Goal: Check status: Check status

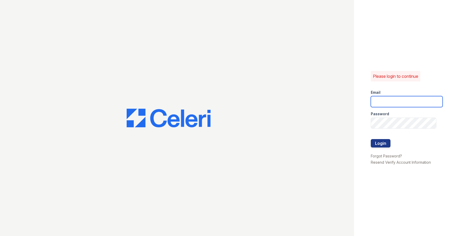
click at [380, 103] on input "email" at bounding box center [407, 101] width 72 height 11
type input "[EMAIL_ADDRESS][DOMAIN_NAME]"
click at [371, 139] on button "Login" at bounding box center [381, 143] width 20 height 8
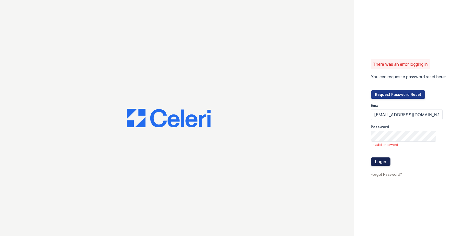
click at [384, 159] on button "Login" at bounding box center [381, 162] width 20 height 8
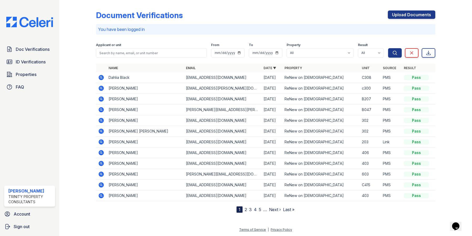
drag, startPoint x: 31, startPoint y: 63, endPoint x: 57, endPoint y: 60, distance: 25.4
click at [31, 63] on span "ID Verifications" at bounding box center [31, 62] width 30 height 6
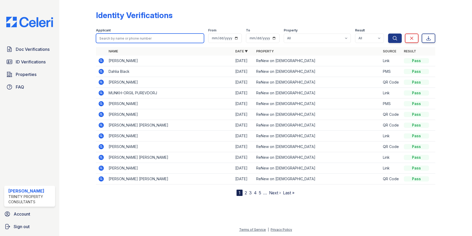
click at [121, 38] on input "search" at bounding box center [150, 38] width 108 height 9
type input "emily"
click at [388, 34] on button "Search" at bounding box center [395, 38] width 14 height 9
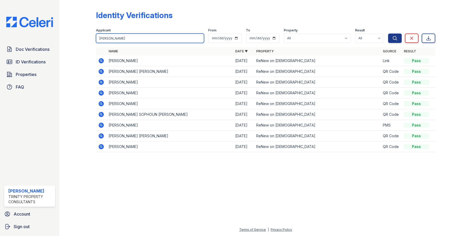
click at [114, 39] on input "emily" at bounding box center [150, 38] width 108 height 9
type input "mccole"
click at [388, 34] on button "Search" at bounding box center [395, 38] width 14 height 9
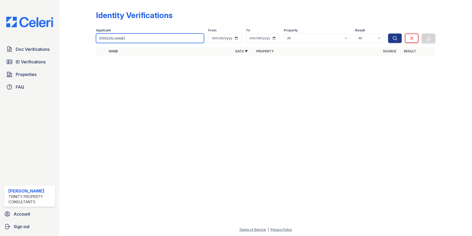
click at [107, 39] on input "mccole" at bounding box center [150, 38] width 108 height 9
type input "mccoole"
click at [388, 34] on button "Search" at bounding box center [395, 38] width 14 height 9
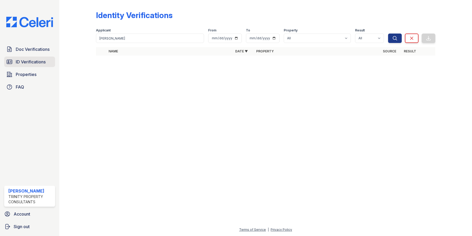
click at [29, 64] on span "ID Verifications" at bounding box center [31, 62] width 30 height 6
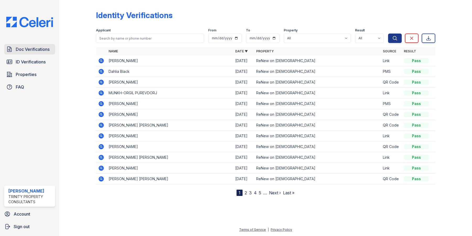
click at [35, 50] on span "Doc Verifications" at bounding box center [33, 49] width 34 height 6
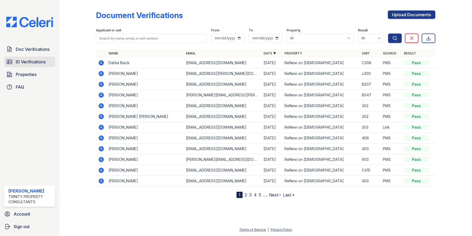
click at [35, 60] on span "ID Verifications" at bounding box center [31, 62] width 30 height 6
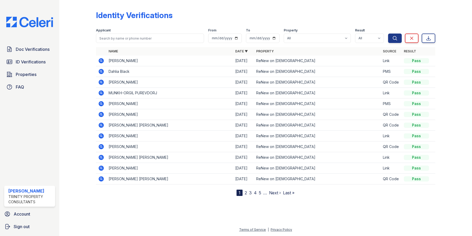
click at [100, 104] on icon at bounding box center [101, 104] width 6 height 6
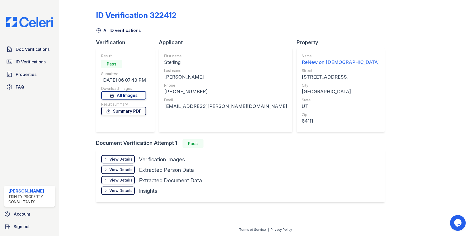
click at [138, 112] on link "Summary PDF" at bounding box center [123, 111] width 45 height 8
click at [98, 30] on icon at bounding box center [98, 30] width 5 height 5
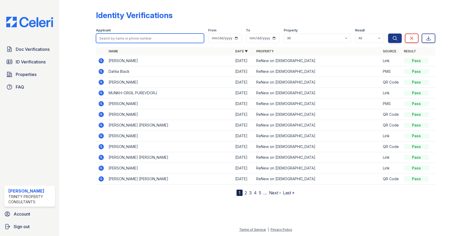
click at [116, 38] on input "search" at bounding box center [150, 38] width 108 height 9
type input "karen"
click at [388, 34] on button "Search" at bounding box center [395, 38] width 14 height 9
